Goal: Information Seeking & Learning: Learn about a topic

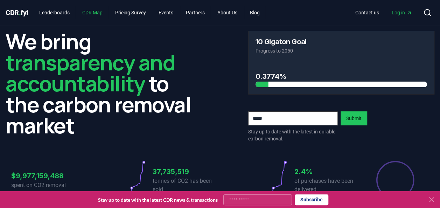
click at [91, 15] on link "CDR Map" at bounding box center [93, 12] width 32 height 13
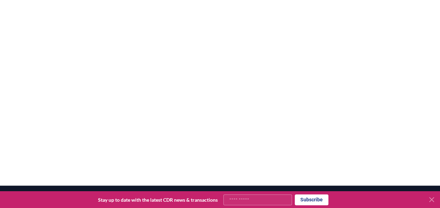
scroll to position [127, 0]
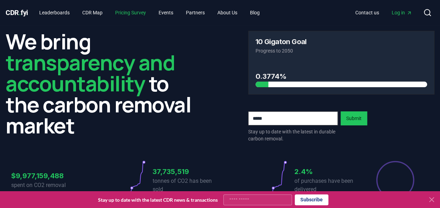
click at [143, 13] on link "Pricing Survey" at bounding box center [131, 12] width 42 height 13
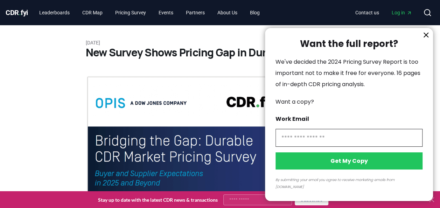
click at [343, 145] on input "information" at bounding box center [349, 138] width 147 height 18
type input "**********"
click at [350, 170] on button "Get My Copy" at bounding box center [349, 160] width 147 height 17
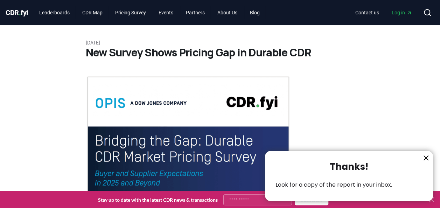
click at [426, 158] on icon "information" at bounding box center [426, 158] width 4 height 4
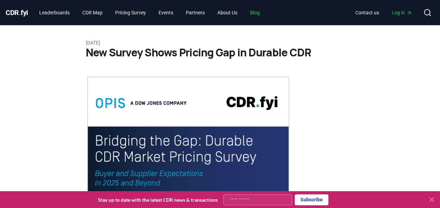
click at [265, 10] on link "Blog" at bounding box center [255, 12] width 21 height 13
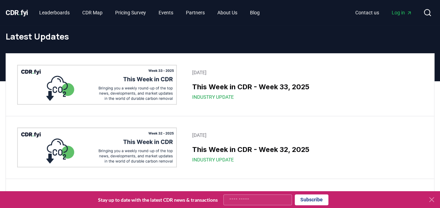
click at [280, 199] on input "Your email" at bounding box center [258, 199] width 69 height 11
type input "**********"
click at [320, 198] on button "Subscribe" at bounding box center [312, 199] width 34 height 11
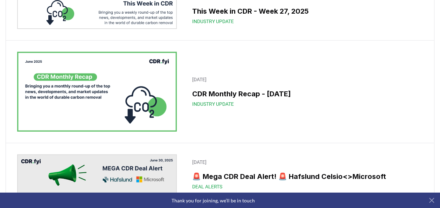
scroll to position [962, 0]
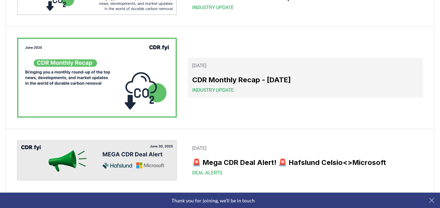
click at [219, 88] on span "Industry Update" at bounding box center [213, 90] width 42 height 7
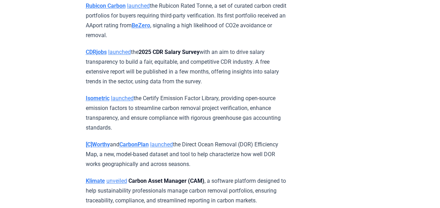
scroll to position [3013, 0]
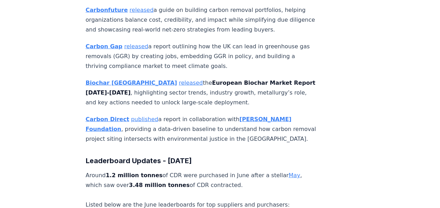
scroll to position [3312, 0]
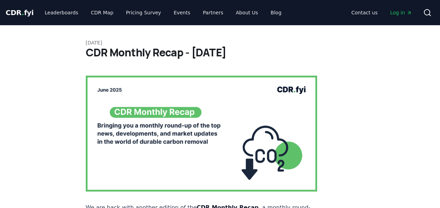
scroll to position [3312, 0]
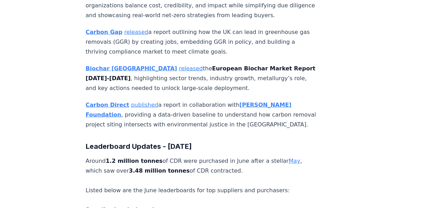
drag, startPoint x: 342, startPoint y: 106, endPoint x: 443, endPoint y: 125, distance: 102.3
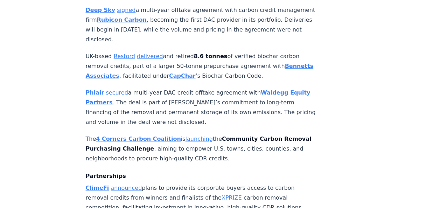
scroll to position [0, 0]
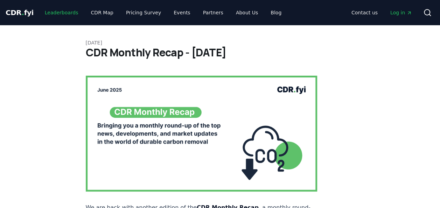
click at [55, 13] on link "Leaderboards" at bounding box center [61, 12] width 45 height 13
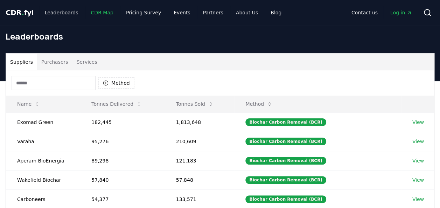
click at [97, 14] on link "CDR Map" at bounding box center [102, 12] width 34 height 13
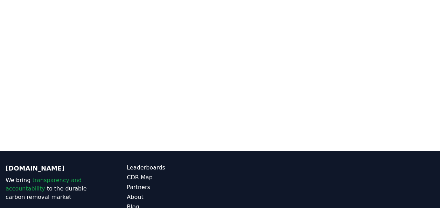
scroll to position [167, 0]
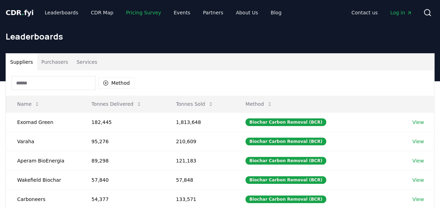
click at [140, 13] on link "Pricing Survey" at bounding box center [144, 12] width 46 height 13
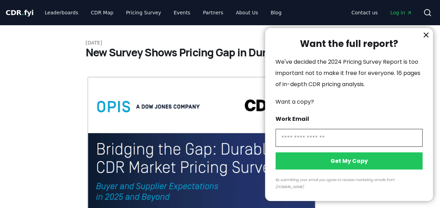
click at [426, 37] on icon "information" at bounding box center [426, 35] width 4 height 4
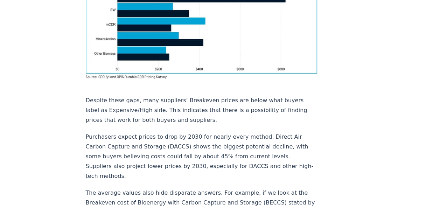
scroll to position [668, 0]
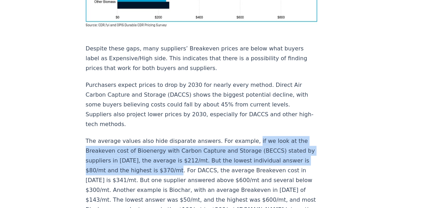
drag, startPoint x: 242, startPoint y: 101, endPoint x: 182, endPoint y: 131, distance: 67.7
drag, startPoint x: 182, startPoint y: 131, endPoint x: 159, endPoint y: 121, distance: 24.7
copy p "if we look at the Breakeven cost of Bioenergy with Carbon Capture and Storage (…"
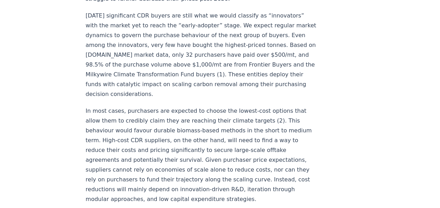
scroll to position [1088, 0]
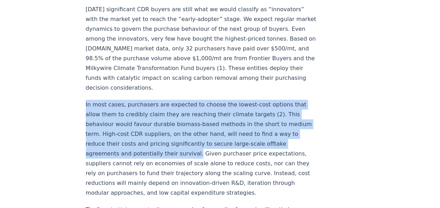
drag, startPoint x: 86, startPoint y: 75, endPoint x: 191, endPoint y: 120, distance: 114.2
click at [191, 120] on p "In most cases, purchasers are expected to choose the lowest-cost options that a…" at bounding box center [202, 149] width 232 height 98
drag, startPoint x: 191, startPoint y: 120, endPoint x: 161, endPoint y: 100, distance: 36.2
copy p "In most cases, purchasers are expected to choose the lowest-cost options that a…"
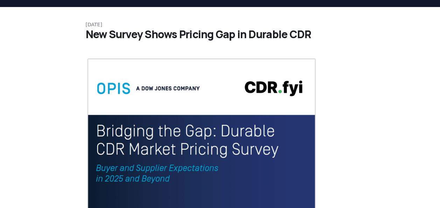
scroll to position [0, 0]
